Goal: Find specific page/section: Find specific page/section

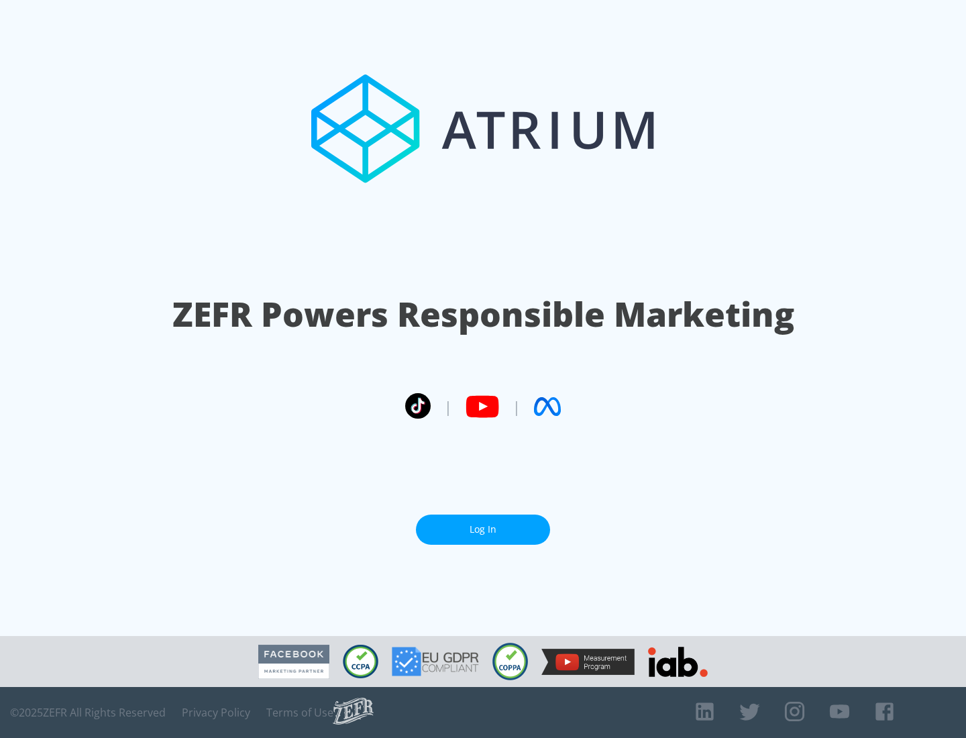
click at [483, 529] on link "Log In" at bounding box center [483, 529] width 134 height 30
